Goal: Information Seeking & Learning: Learn about a topic

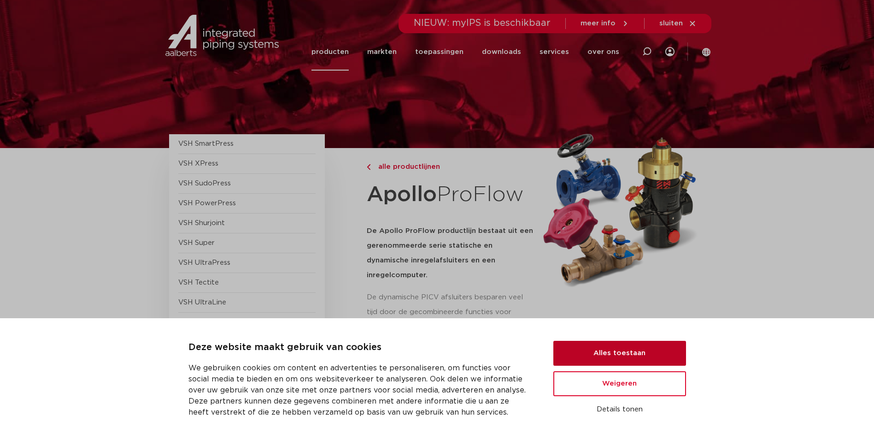
click at [641, 347] on button "Alles toestaan" at bounding box center [619, 352] width 133 height 25
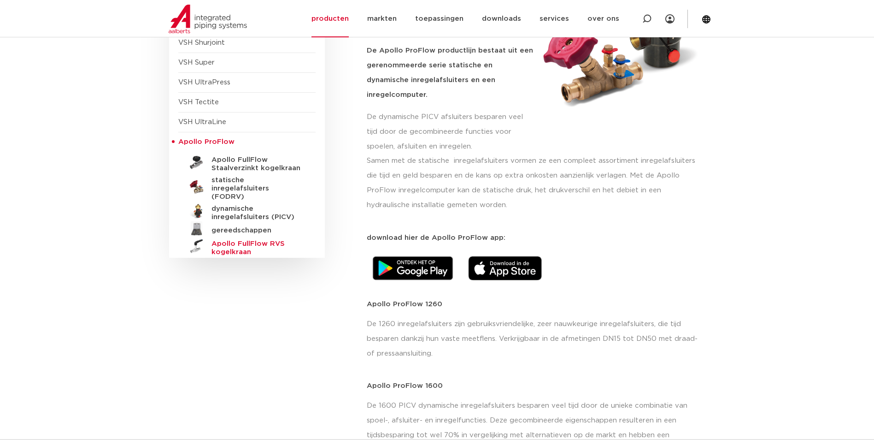
scroll to position [184, 0]
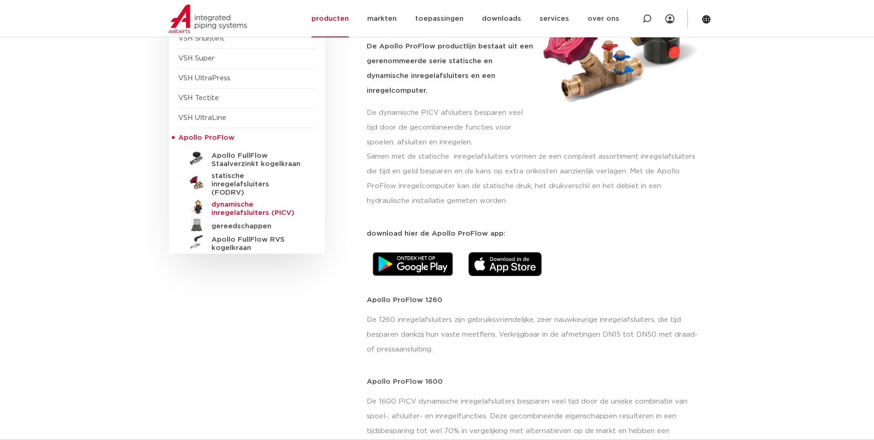
click at [233, 200] on h5 "dynamische inregelafsluiters (PICV)" at bounding box center [256, 208] width 91 height 17
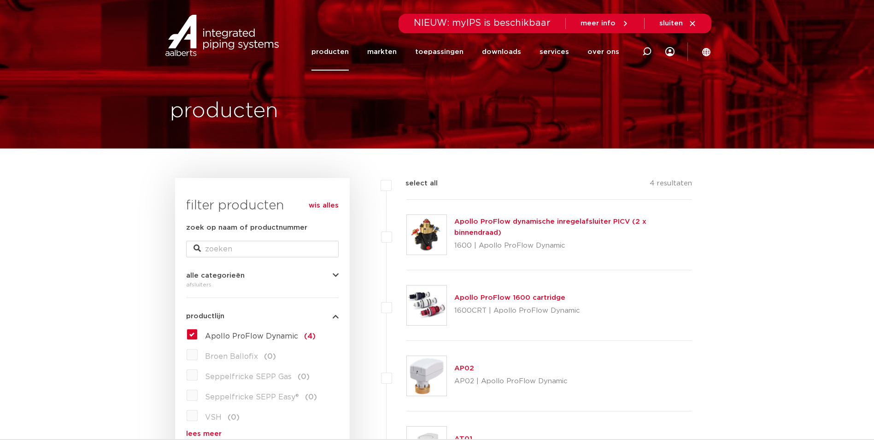
click at [440, 231] on img at bounding box center [427, 235] width 40 height 40
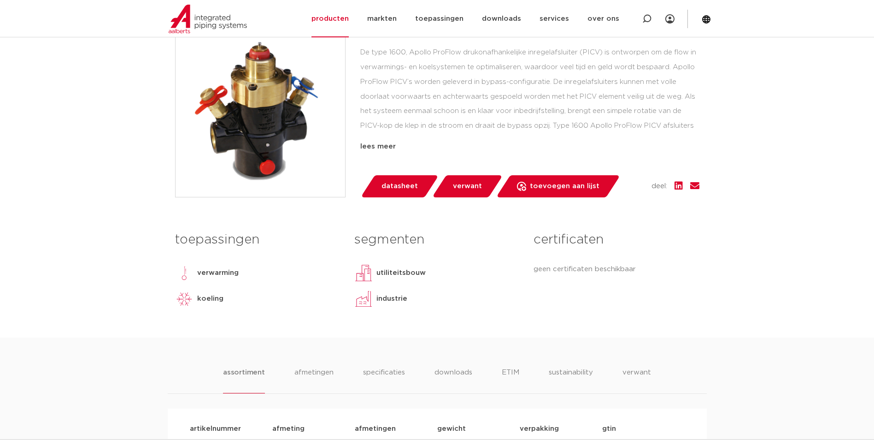
scroll to position [46, 0]
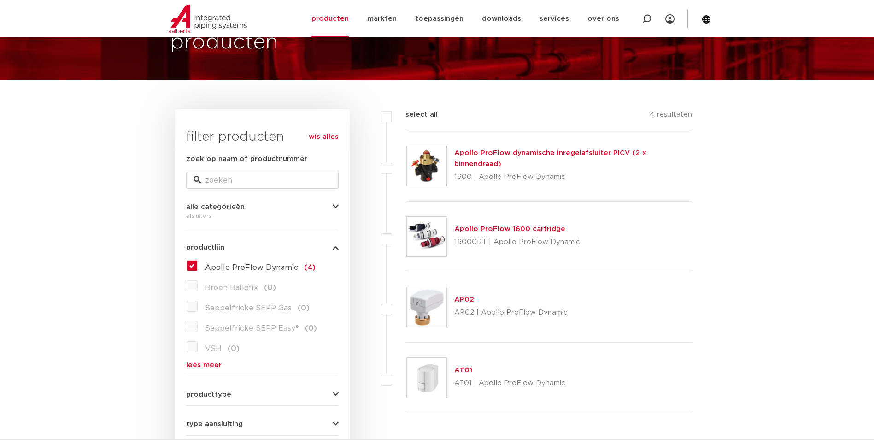
scroll to position [46, 0]
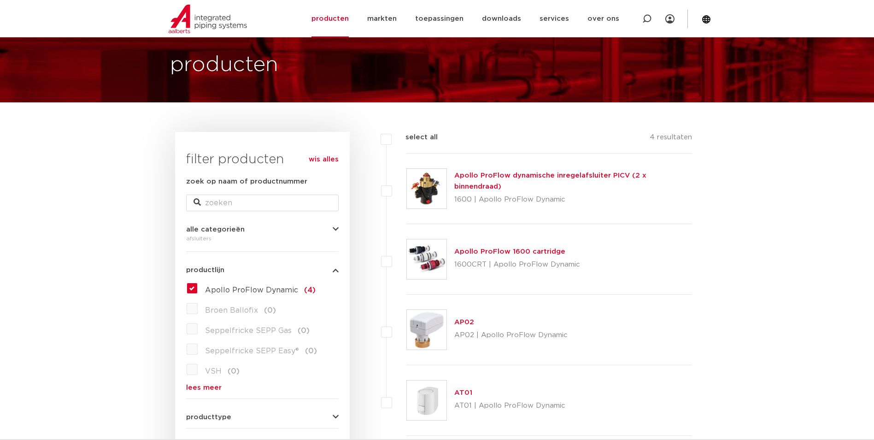
click at [198, 285] on label "Apollo ProFlow Dynamic (4)" at bounding box center [257, 288] width 118 height 15
click at [0, 0] on input "Apollo ProFlow Dynamic (4)" at bounding box center [0, 0] width 0 height 0
click at [198, 286] on label "Apollo ProFlow Dynamic (4)" at bounding box center [257, 288] width 118 height 15
click at [0, 0] on input "Apollo ProFlow Dynamic (4)" at bounding box center [0, 0] width 0 height 0
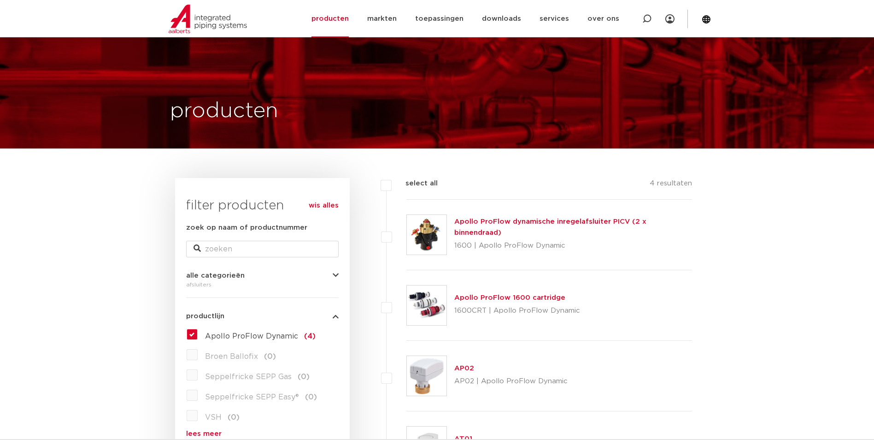
scroll to position [46, 0]
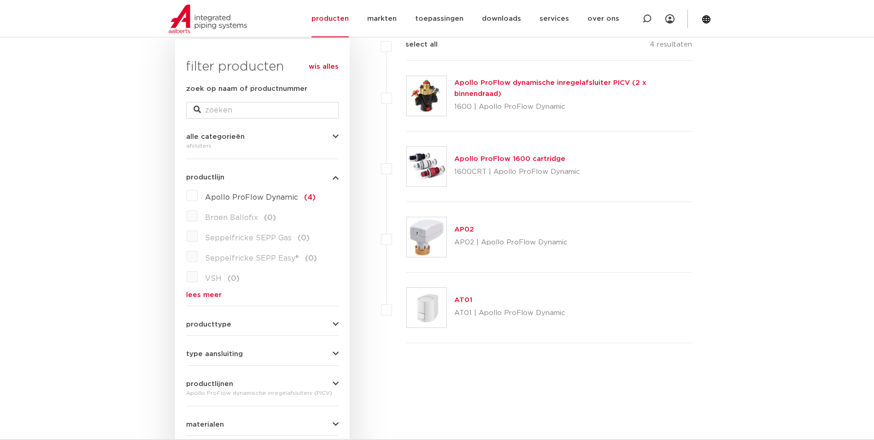
scroll to position [138, 0]
click at [323, 67] on link "wis alles" at bounding box center [324, 67] width 30 height 11
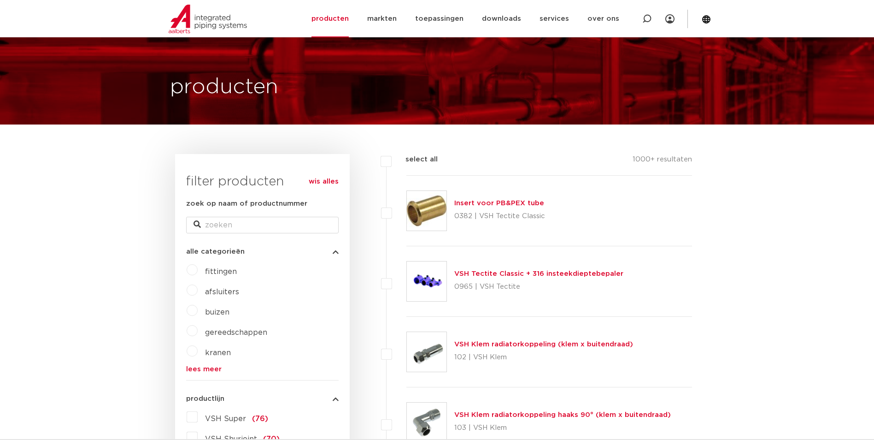
scroll to position [46, 0]
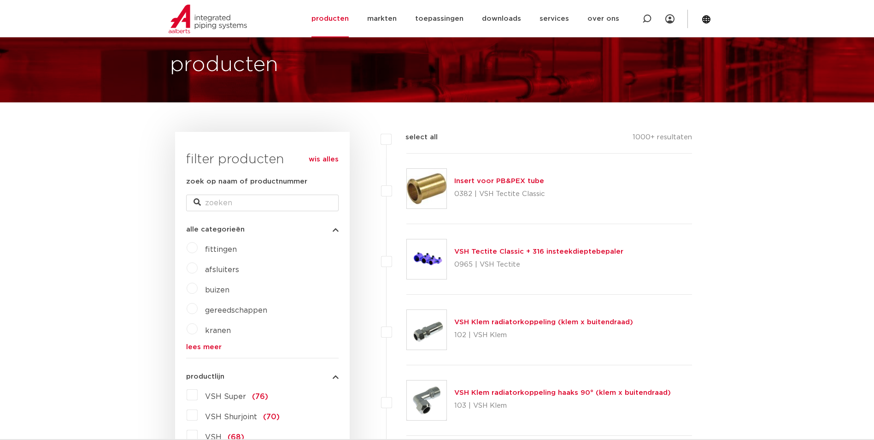
click at [198, 325] on label "kranen" at bounding box center [214, 328] width 33 height 15
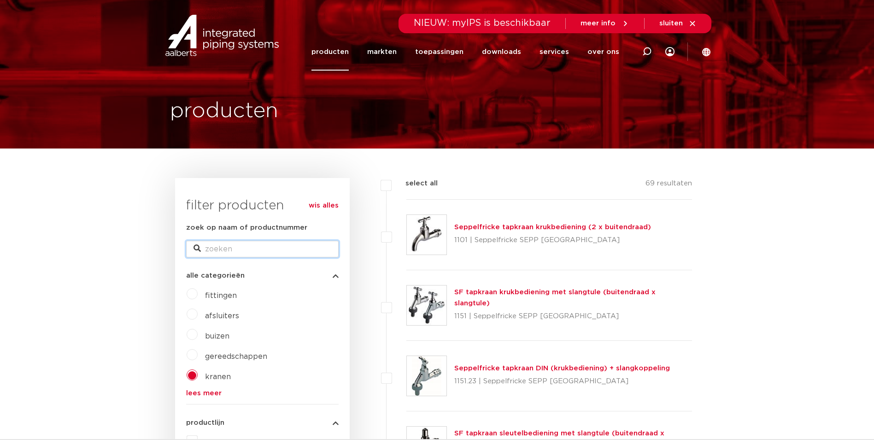
drag, startPoint x: 239, startPoint y: 248, endPoint x: 233, endPoint y: 242, distance: 8.2
click at [239, 248] on input "zoek op naam of productnummer" at bounding box center [262, 249] width 153 height 17
type input "apollo"
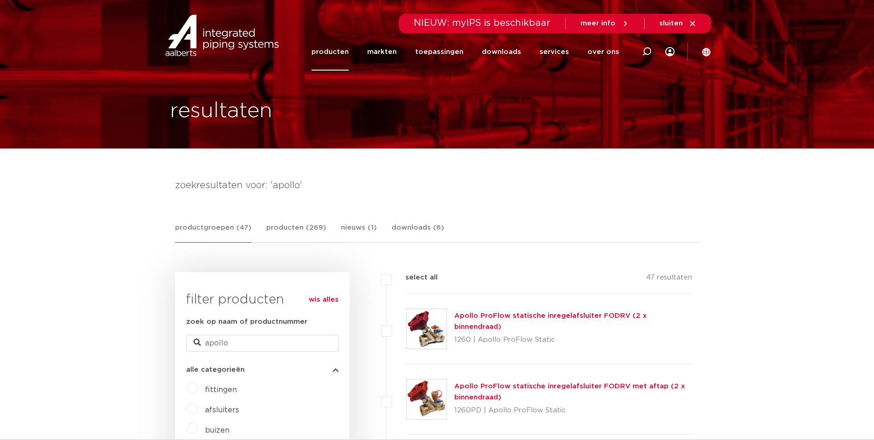
click at [438, 327] on img at bounding box center [427, 329] width 40 height 40
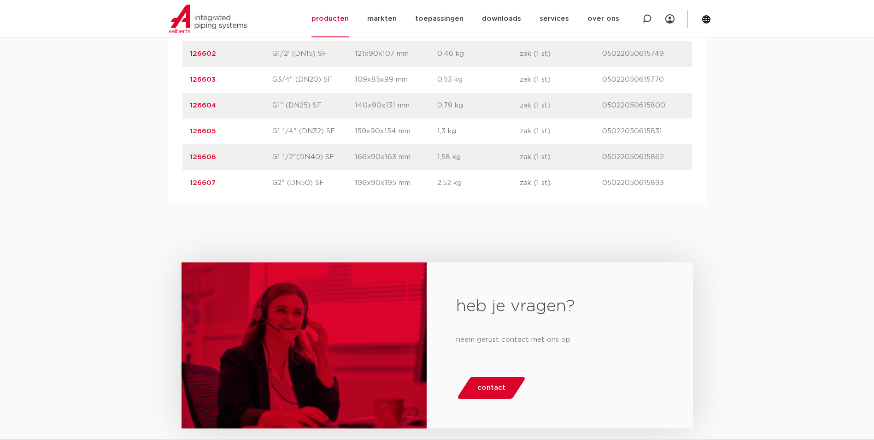
scroll to position [968, 0]
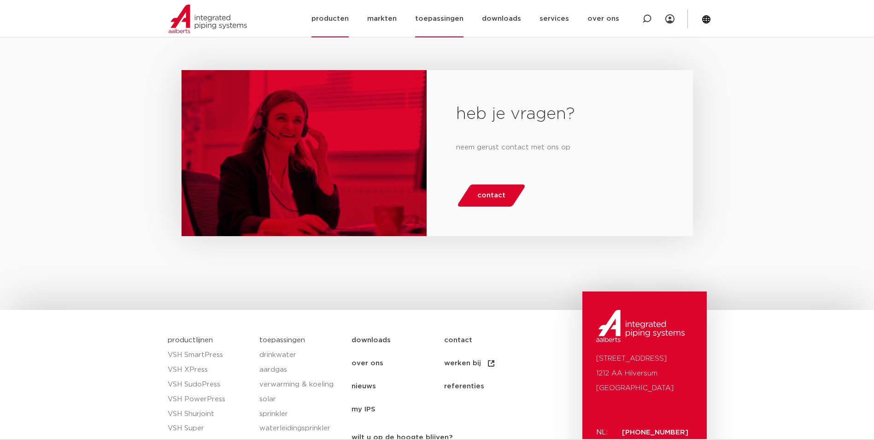
click at [454, 19] on link "toepassingen" at bounding box center [439, 18] width 48 height 37
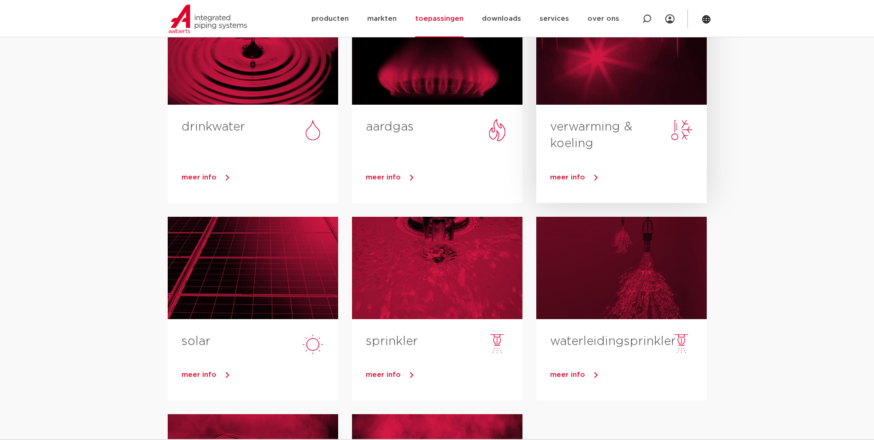
scroll to position [138, 0]
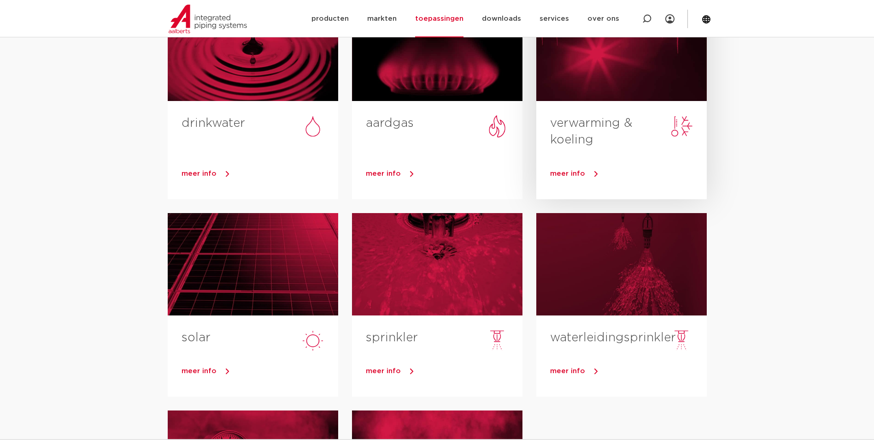
click at [627, 167] on link "meer info" at bounding box center [628, 174] width 157 height 14
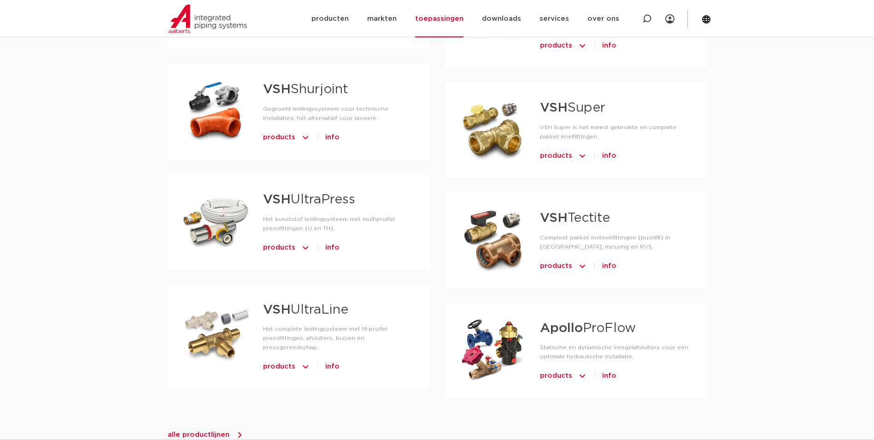
scroll to position [875, 0]
click at [505, 317] on div at bounding box center [492, 349] width 66 height 65
click at [581, 321] on strong "Apollo" at bounding box center [561, 327] width 43 height 13
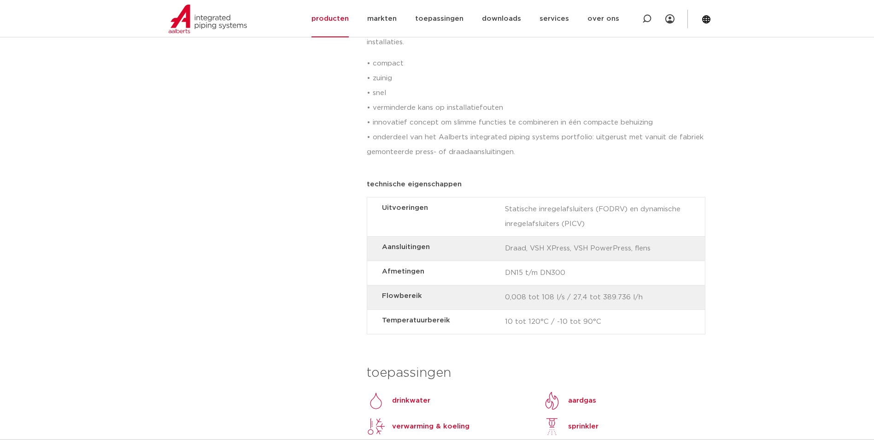
scroll to position [691, 0]
